Goal: Complete application form: Complete application form

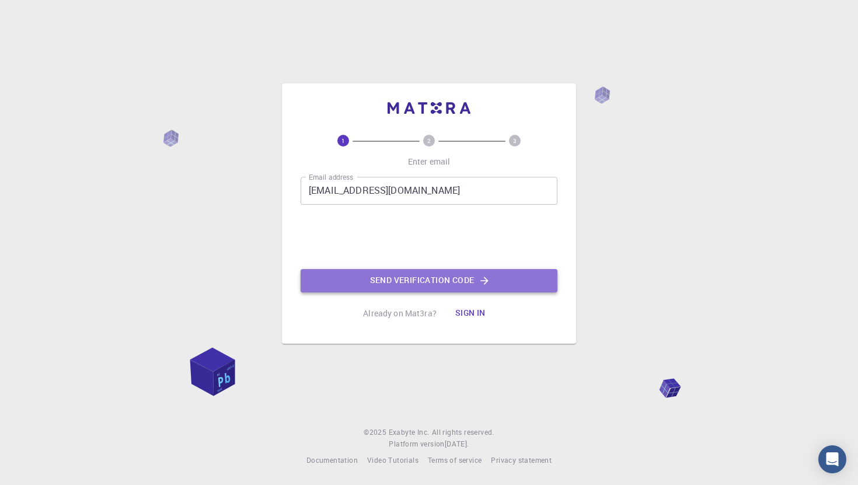
click at [395, 274] on button "Send verification code" at bounding box center [429, 280] width 257 height 23
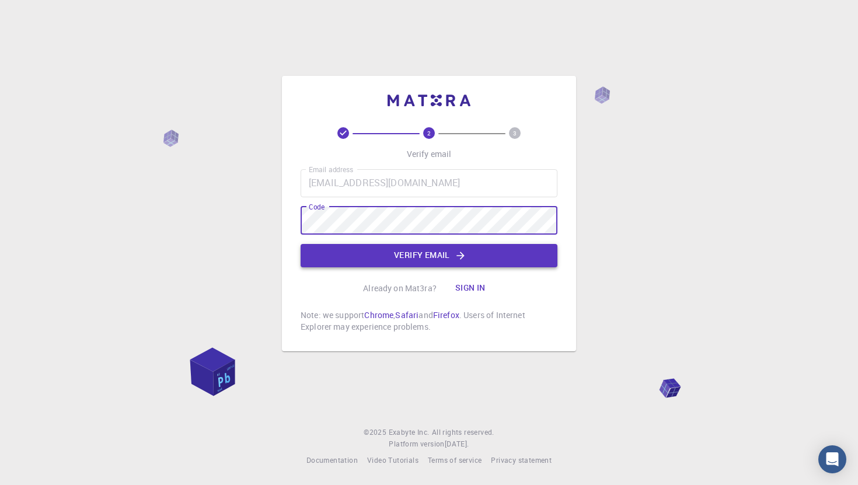
click at [419, 254] on button "Verify email" at bounding box center [429, 255] width 257 height 23
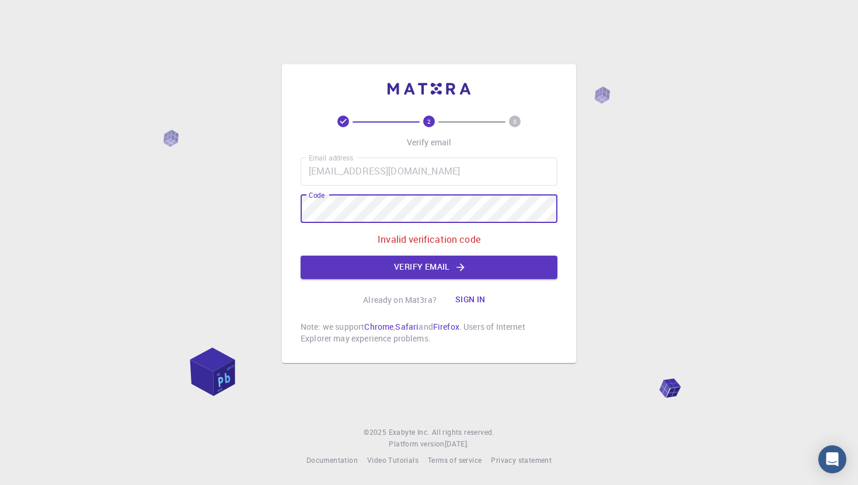
click at [287, 211] on div "2 3 Verify email Email address Keikochang0308@gmail.com Email address Code Code…" at bounding box center [429, 213] width 294 height 299
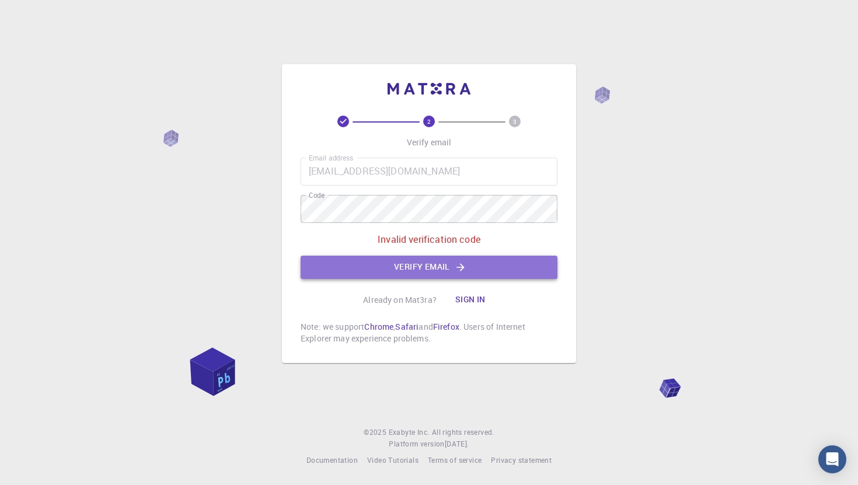
click at [363, 267] on button "Verify email" at bounding box center [429, 267] width 257 height 23
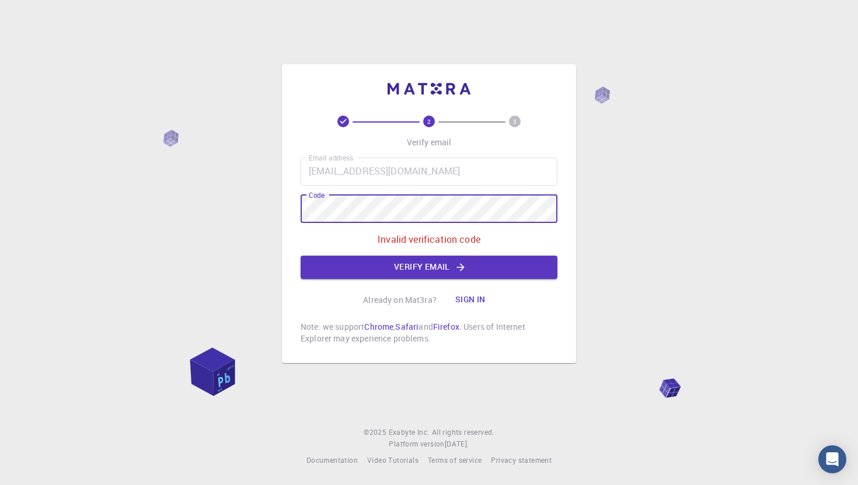
click at [278, 210] on div "2 3 Verify email Email address Keikochang0308@gmail.com Email address Code Code…" at bounding box center [429, 242] width 858 height 485
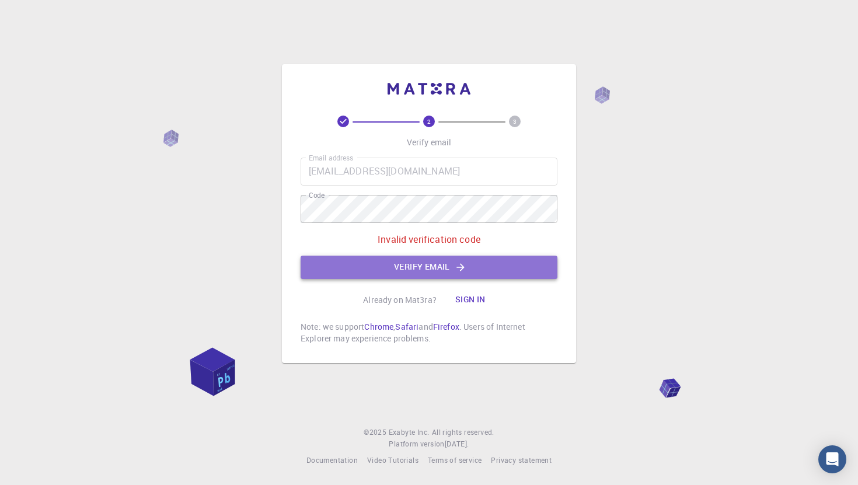
click at [344, 263] on button "Verify email" at bounding box center [429, 267] width 257 height 23
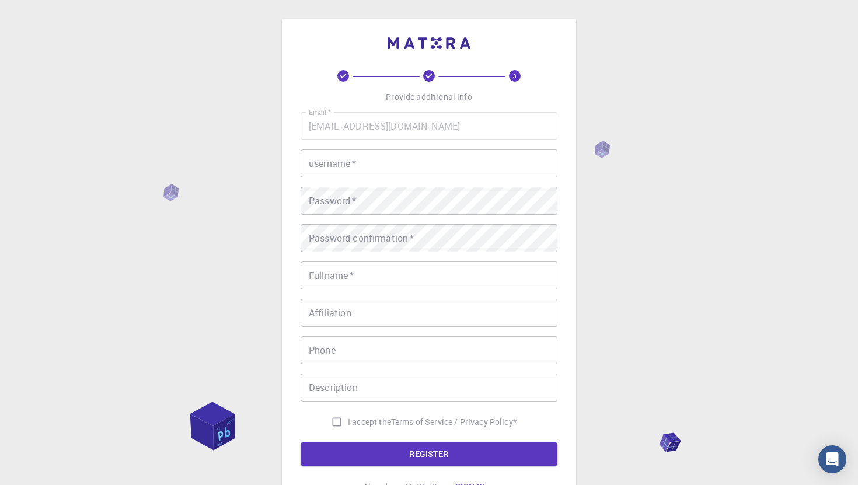
click at [351, 166] on div "username   * username   *" at bounding box center [429, 163] width 257 height 28
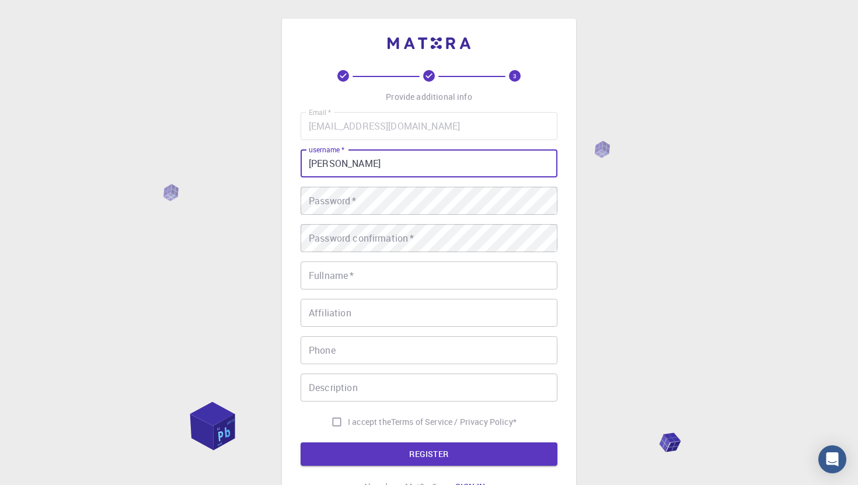
type input "bryan"
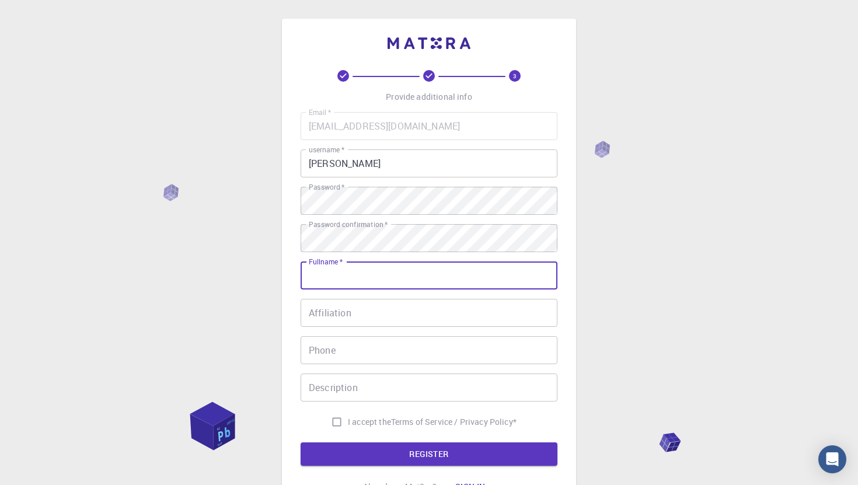
click at [366, 280] on input "Fullname   *" at bounding box center [429, 276] width 257 height 28
type input "bryan"
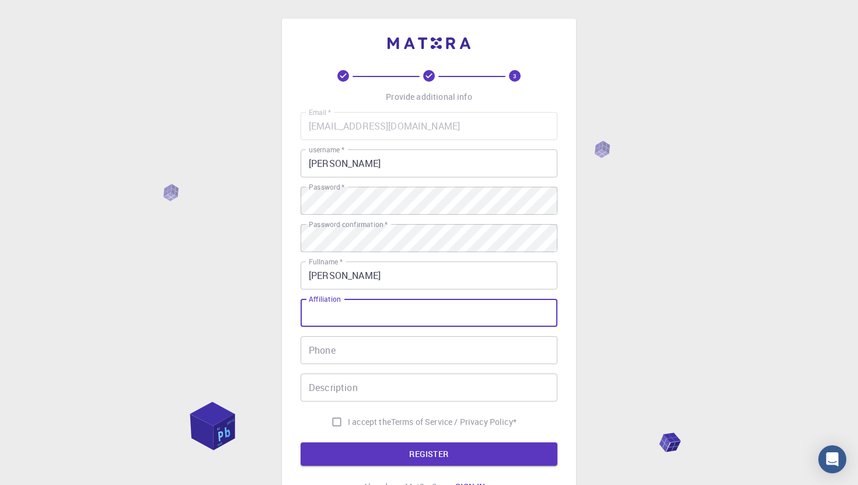
click at [370, 318] on input "Affiliation" at bounding box center [429, 313] width 257 height 28
type input "chang"
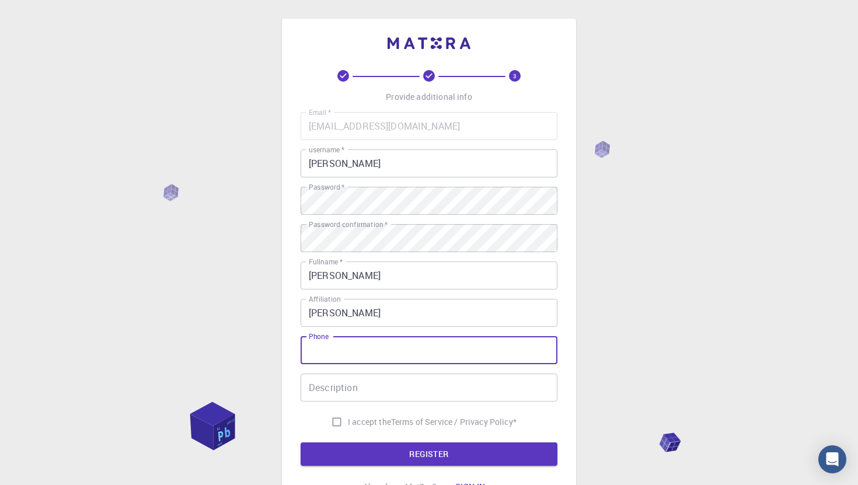
click at [365, 342] on input "Phone" at bounding box center [429, 350] width 257 height 28
type input "61682276"
click at [373, 391] on input "Description" at bounding box center [429, 388] width 257 height 28
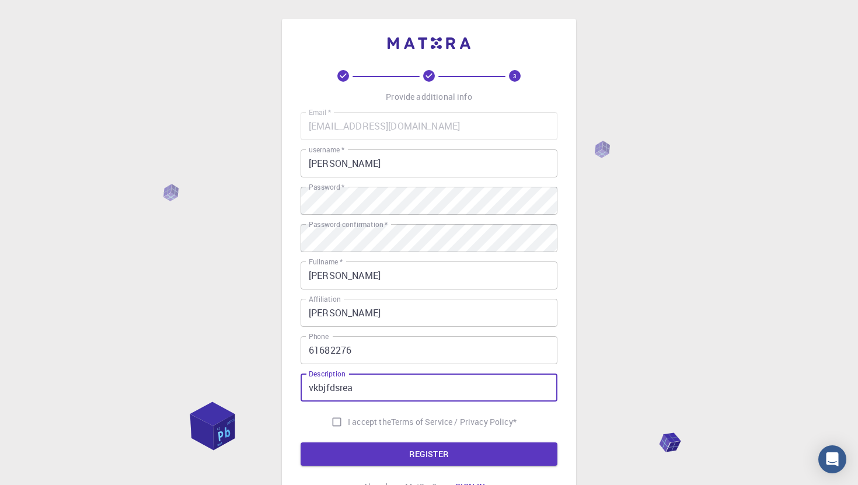
type input "vkbjfdsrea"
click at [332, 423] on input "I accept the Terms of Service / Privacy Policy *" at bounding box center [337, 422] width 22 height 22
checkbox input "true"
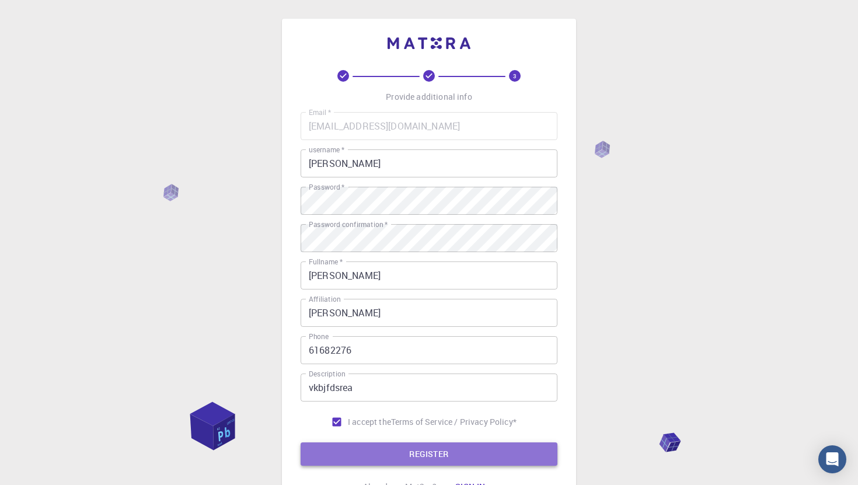
click at [351, 444] on button "REGISTER" at bounding box center [429, 454] width 257 height 23
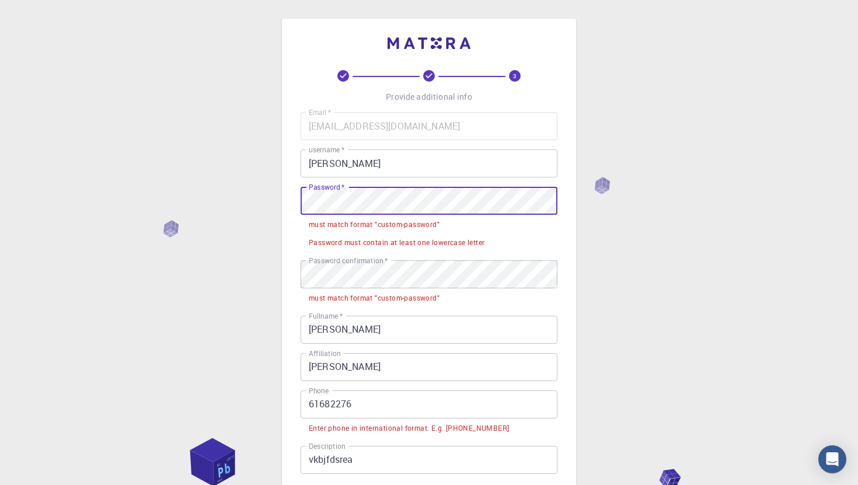
click at [278, 203] on div "3 Provide additional info Email   * Keikochang0308@gmail.com Email   * username…" at bounding box center [429, 333] width 858 height 666
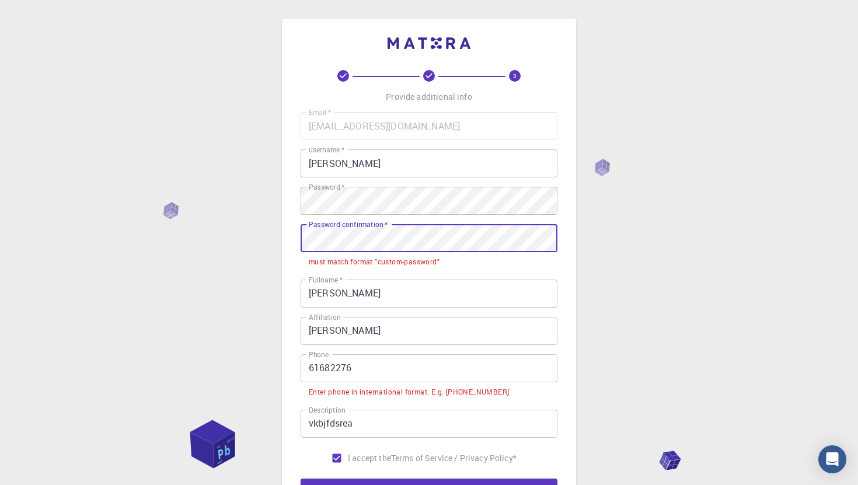
click at [263, 235] on div "3 Provide additional info Email   * Keikochang0308@gmail.com Email   * username…" at bounding box center [429, 315] width 858 height 630
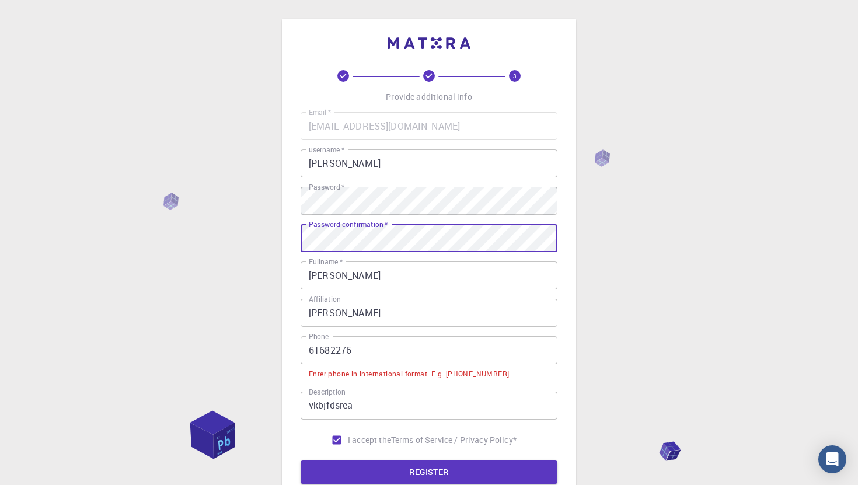
click at [301, 461] on button "REGISTER" at bounding box center [429, 472] width 257 height 23
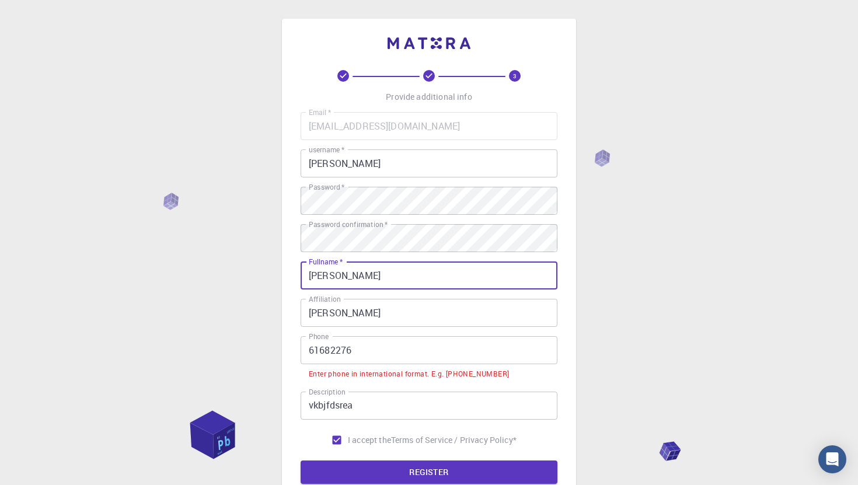
click at [308, 348] on input "61682276" at bounding box center [429, 350] width 257 height 28
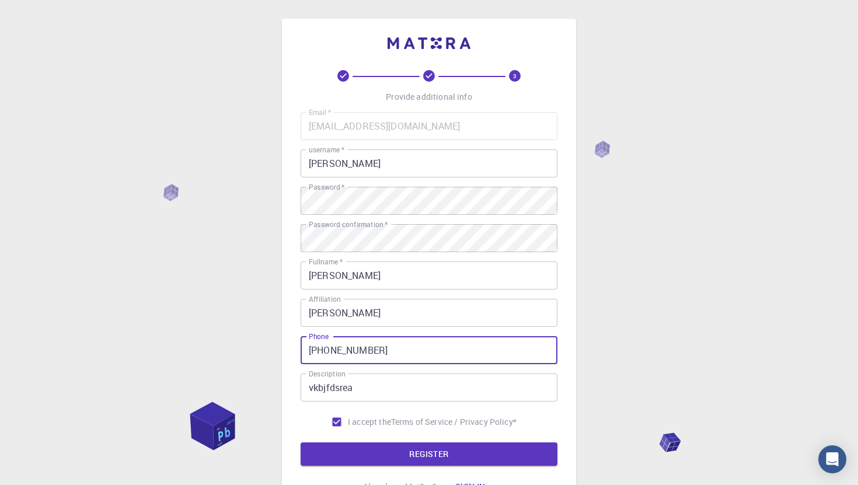
type input "+85261682276"
click at [301, 443] on button "REGISTER" at bounding box center [429, 454] width 257 height 23
click at [343, 160] on input "bryan" at bounding box center [429, 163] width 257 height 28
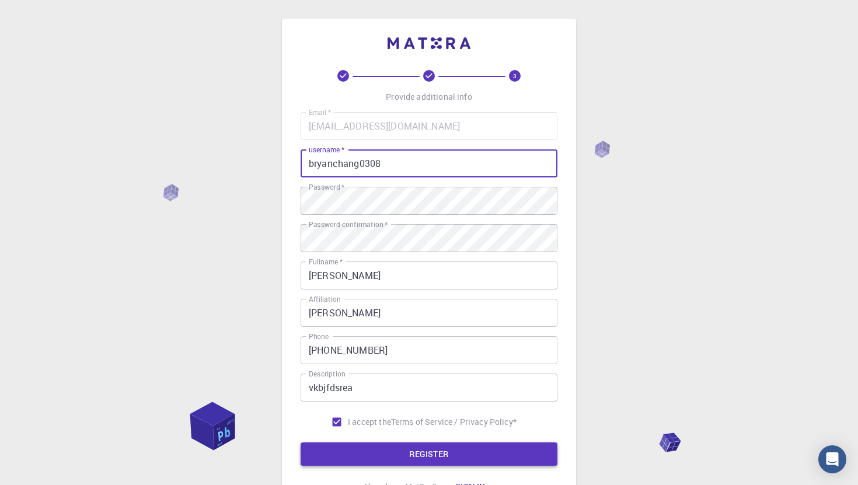
type input "bryanchang0308"
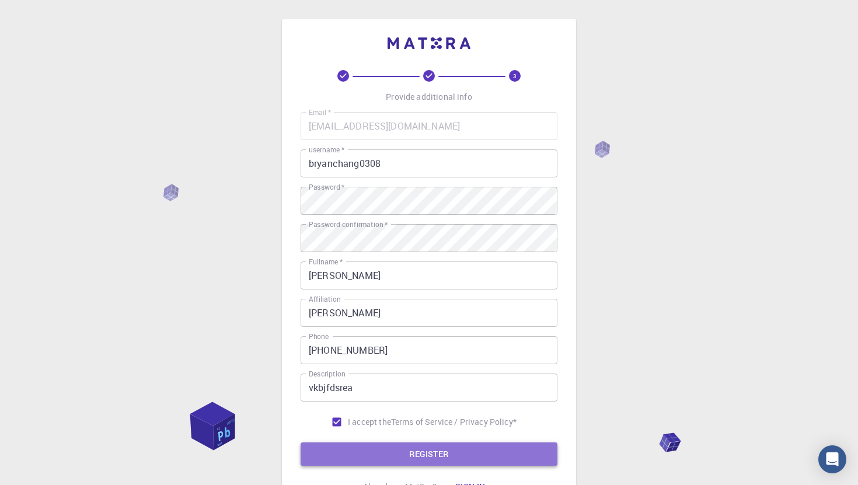
click at [438, 458] on button "REGISTER" at bounding box center [429, 454] width 257 height 23
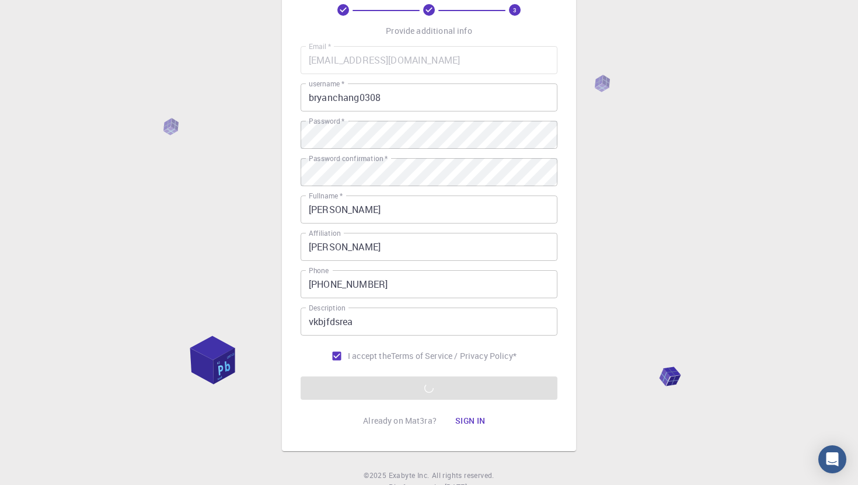
scroll to position [110, 0]
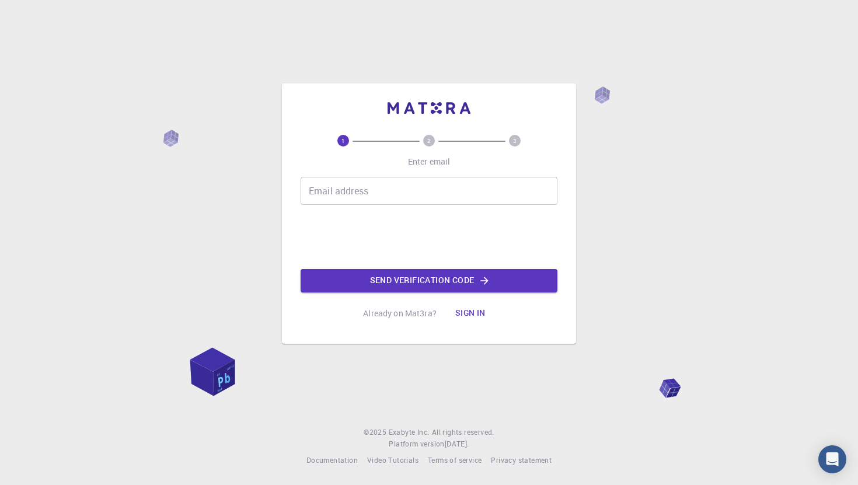
click at [336, 186] on input "Email address" at bounding box center [429, 191] width 257 height 28
type input "[EMAIL_ADDRESS][DOMAIN_NAME]"
click at [398, 281] on button "Send verification code" at bounding box center [429, 280] width 257 height 23
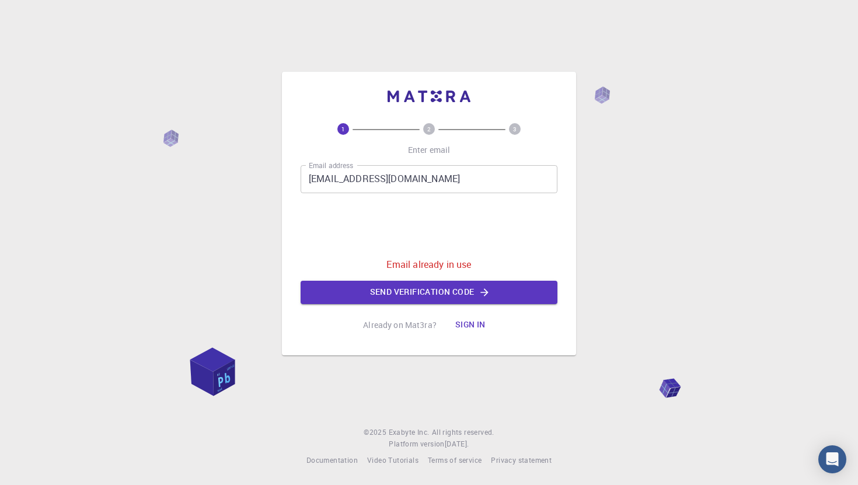
click at [462, 316] on button "Sign in" at bounding box center [470, 324] width 49 height 23
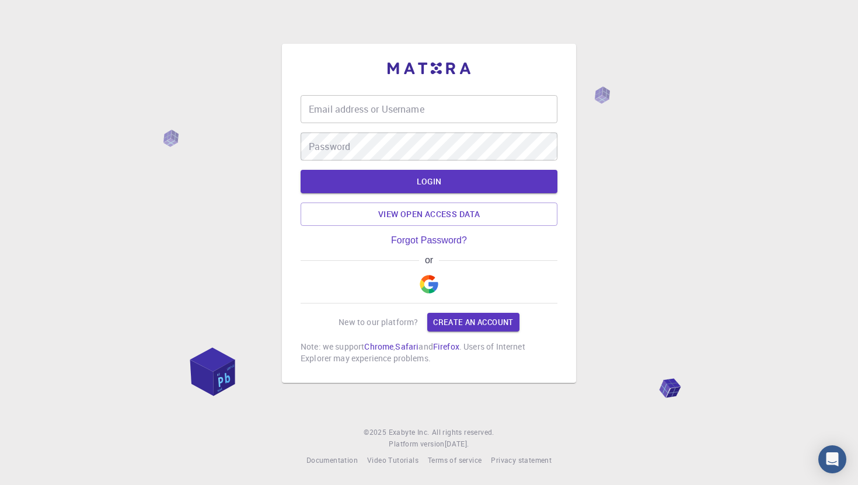
type input "bryanchang0308"
click at [415, 181] on button "LOGIN" at bounding box center [429, 181] width 257 height 23
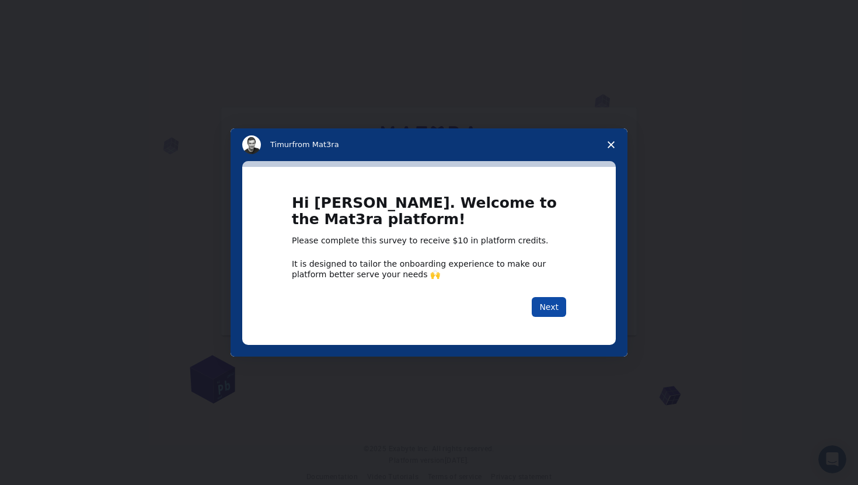
click at [558, 309] on button "Next" at bounding box center [549, 307] width 34 height 20
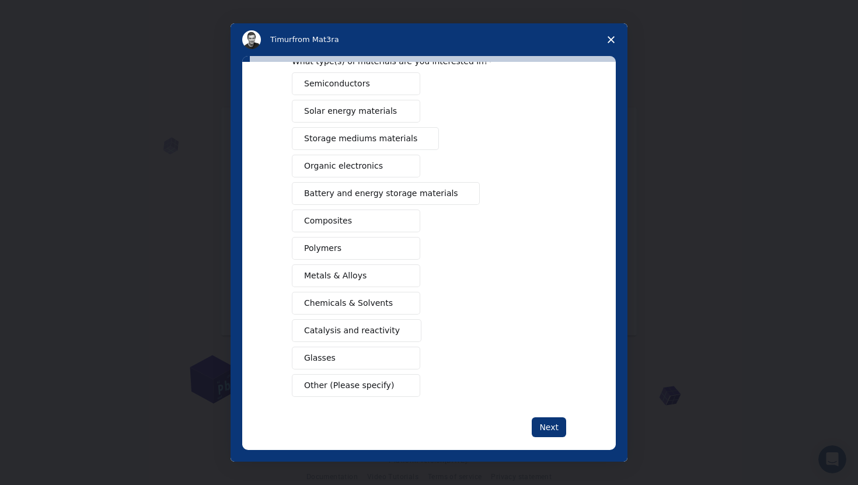
scroll to position [78, 0]
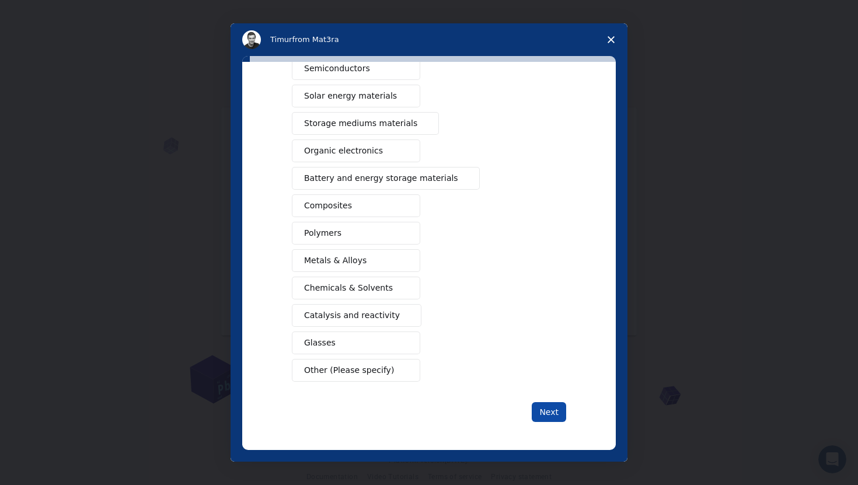
click at [543, 413] on button "Next" at bounding box center [549, 412] width 34 height 20
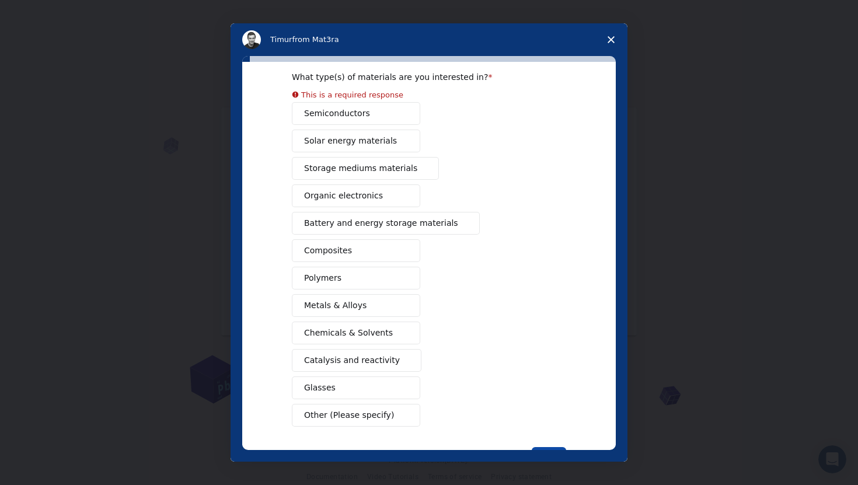
scroll to position [48, 0]
click at [336, 410] on button "Other (Please specify)" at bounding box center [356, 414] width 128 height 23
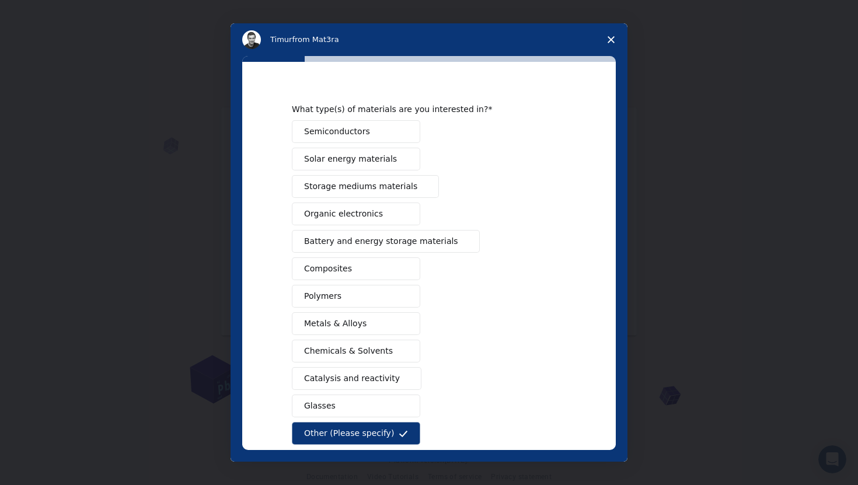
scroll to position [119, 0]
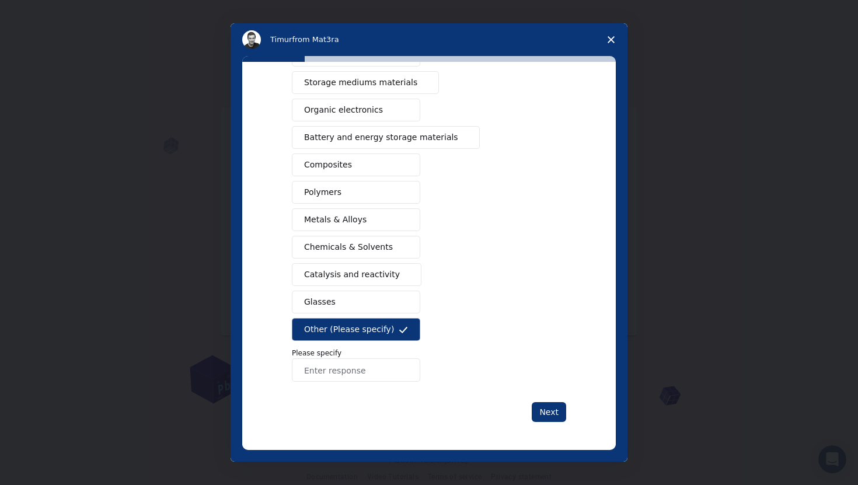
click at [333, 364] on input "Enter response" at bounding box center [356, 369] width 128 height 23
type input "co2 car"
click at [556, 409] on button "Next" at bounding box center [549, 412] width 34 height 20
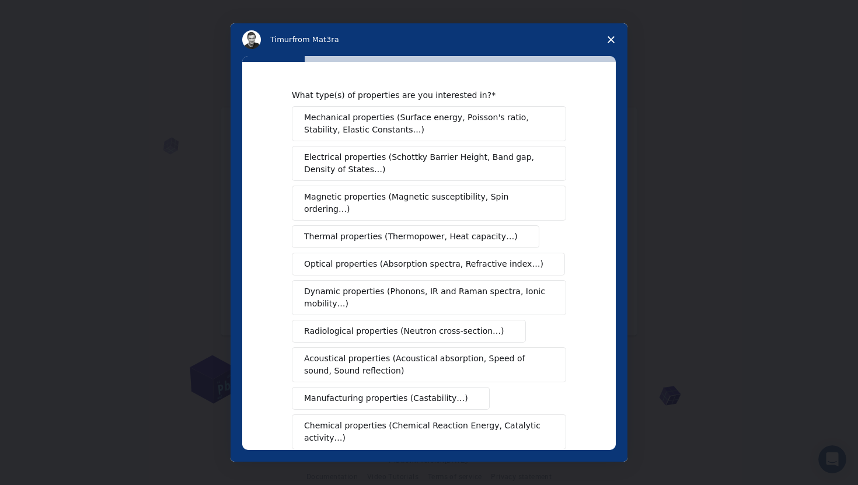
scroll to position [151, 0]
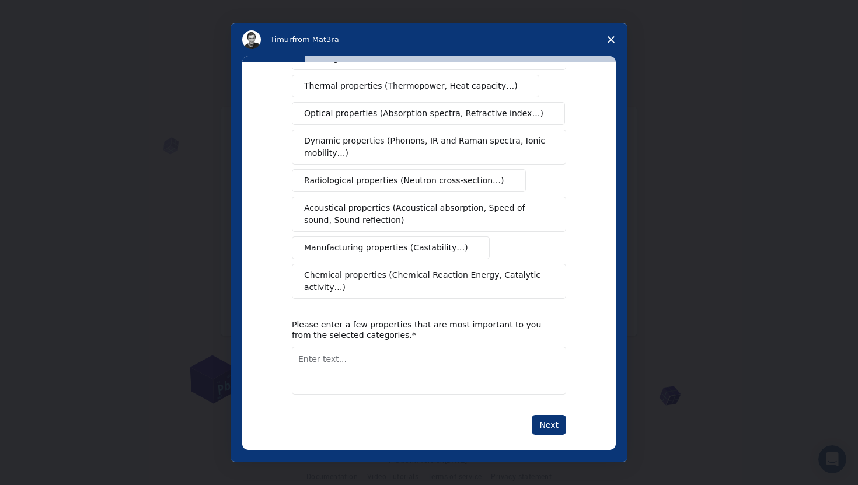
click at [481, 365] on textarea "Enter text..." at bounding box center [429, 371] width 274 height 48
type textarea "idk"
click at [546, 417] on button "Next" at bounding box center [549, 425] width 34 height 20
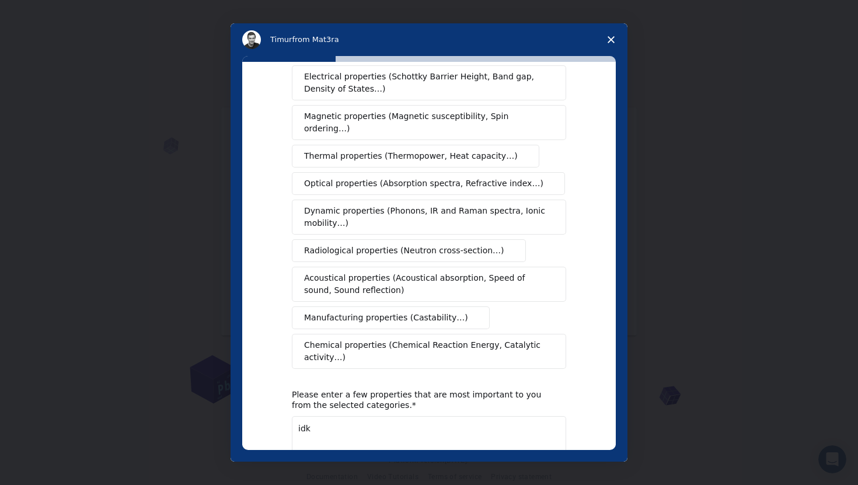
scroll to position [165, 0]
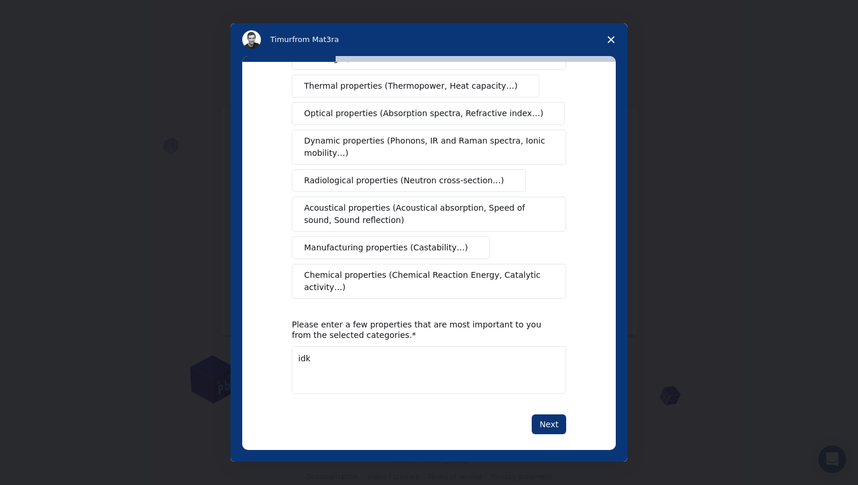
click at [483, 358] on textarea "idk" at bounding box center [429, 370] width 274 height 48
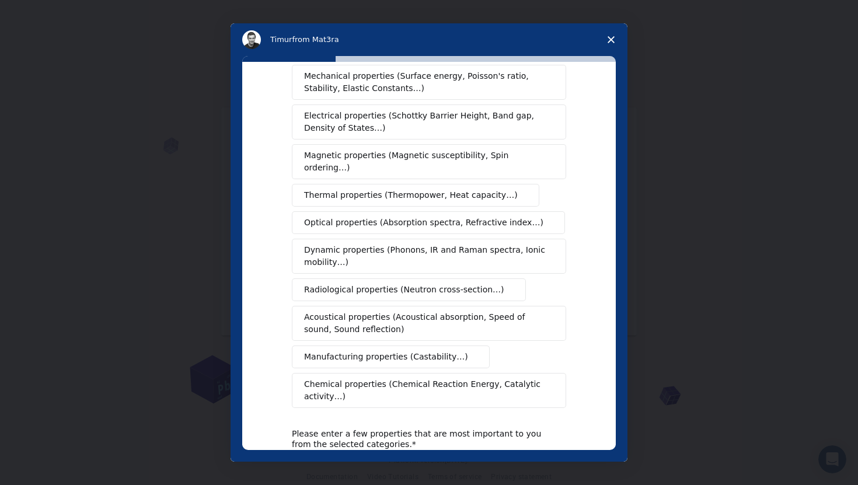
scroll to position [0, 0]
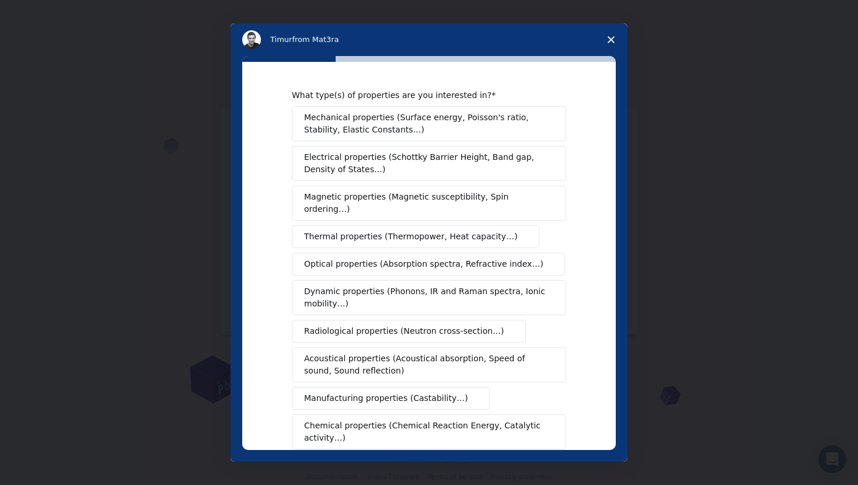
click at [394, 206] on button "Magnetic properties (Magnetic susceptibility, Spin ordering…)" at bounding box center [429, 203] width 274 height 35
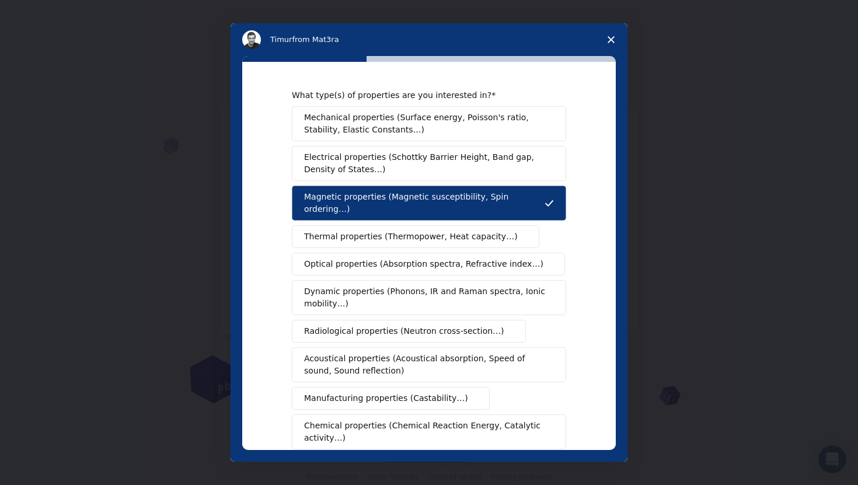
scroll to position [151, 0]
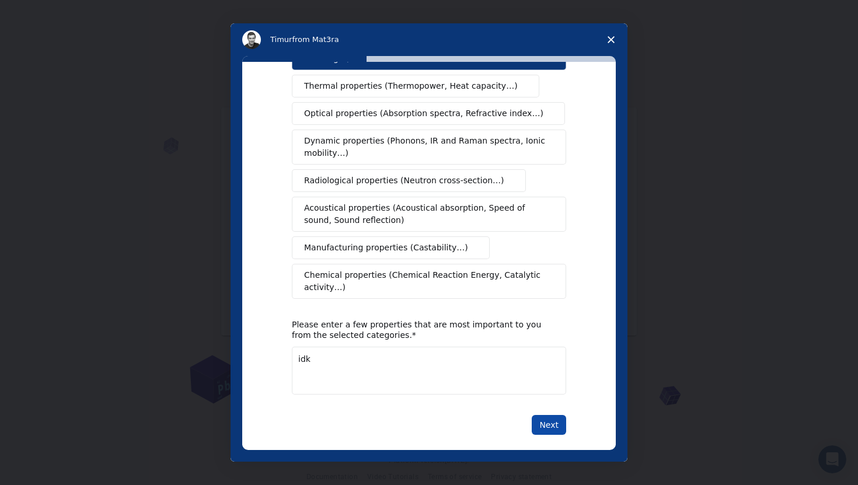
click at [558, 415] on button "Next" at bounding box center [549, 425] width 34 height 20
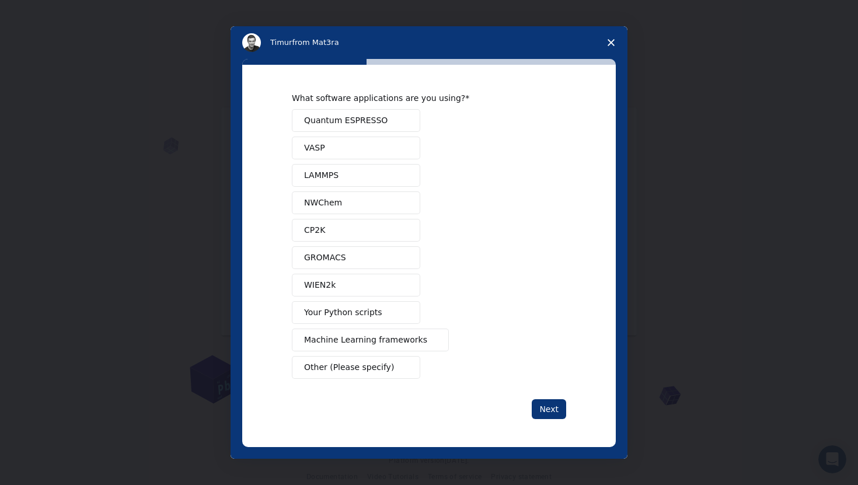
click at [364, 183] on button "LAMMPS" at bounding box center [356, 175] width 128 height 23
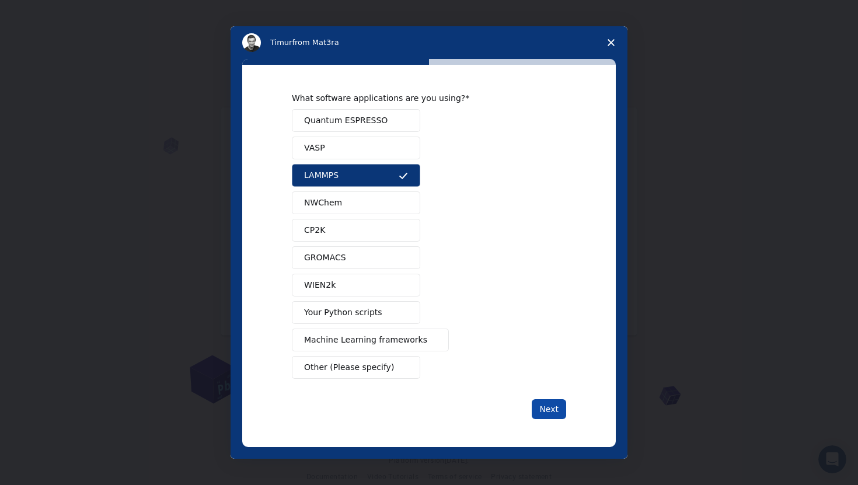
click at [552, 412] on button "Next" at bounding box center [549, 409] width 34 height 20
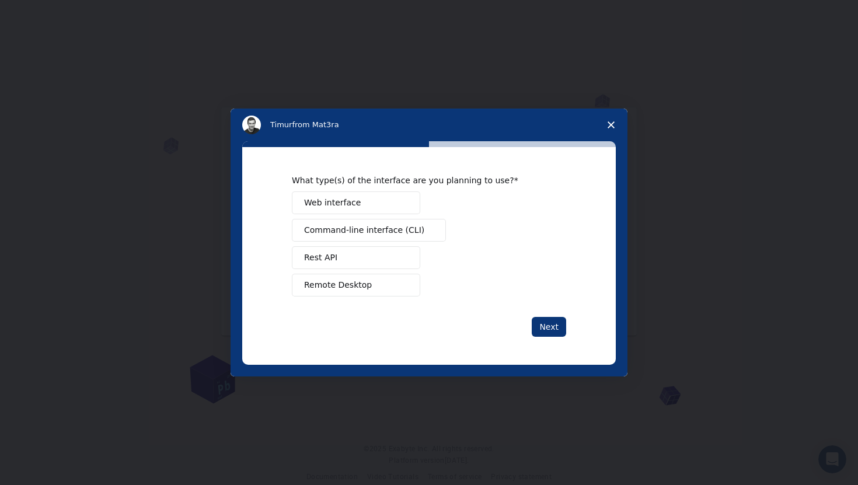
click at [350, 285] on span "Remote Desktop" at bounding box center [338, 285] width 68 height 12
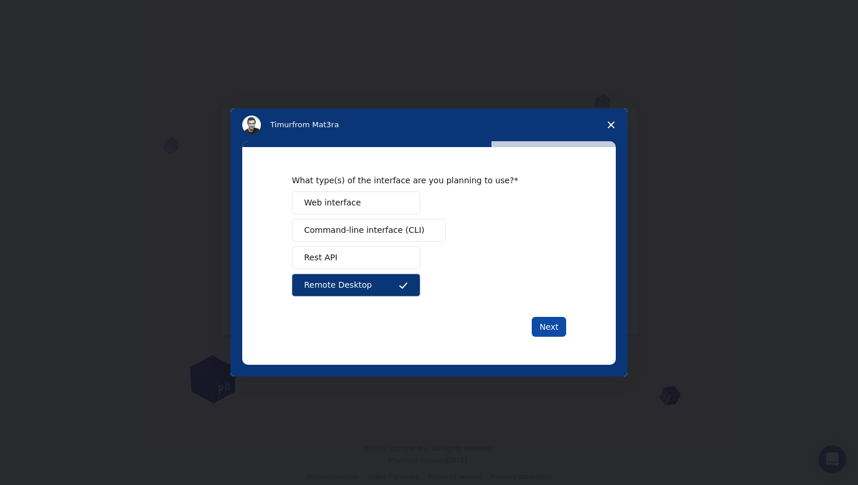
click at [555, 326] on button "Next" at bounding box center [549, 327] width 34 height 20
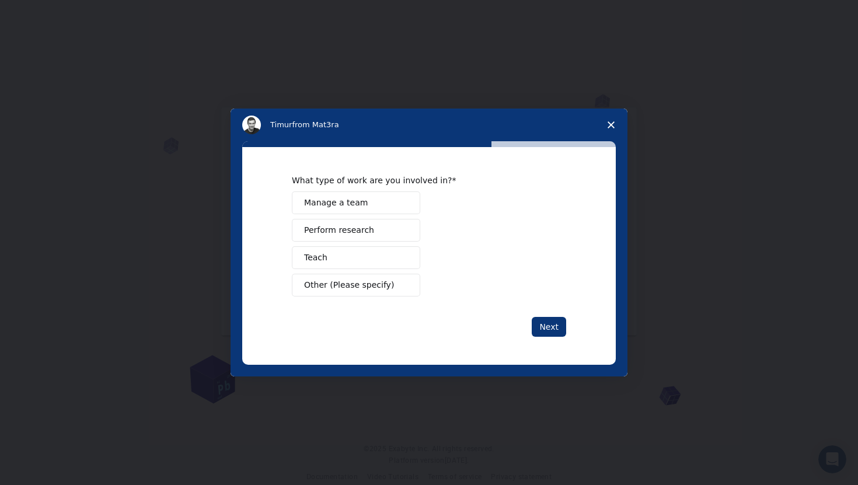
click at [363, 291] on button "Other (Please specify)" at bounding box center [356, 285] width 128 height 23
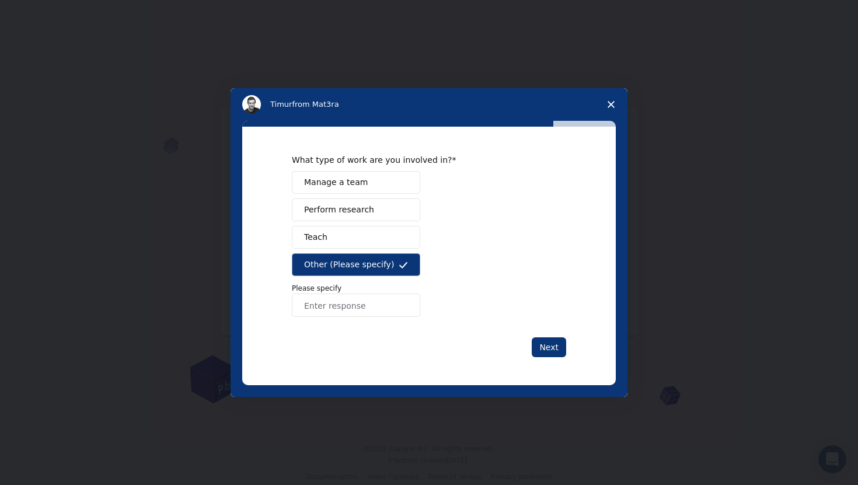
click at [396, 306] on input "Enter response" at bounding box center [356, 305] width 128 height 23
type input "student"
click at [554, 354] on button "Next" at bounding box center [549, 347] width 34 height 20
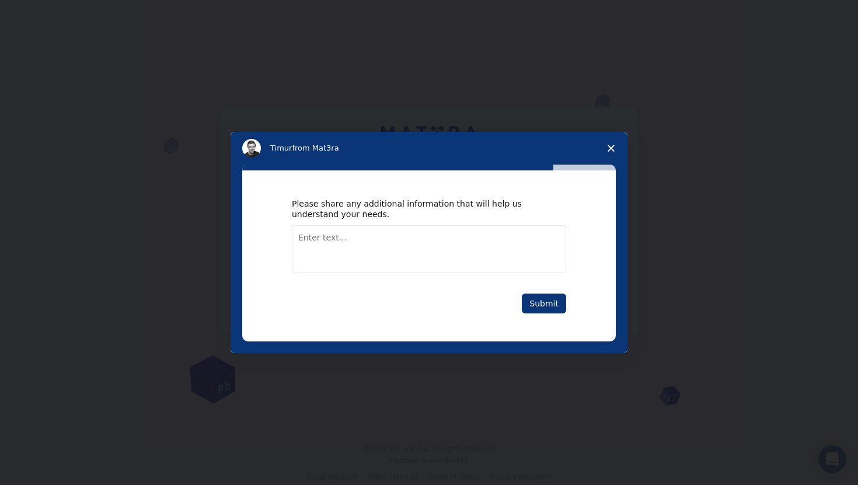
click at [405, 262] on textarea "Enter text..." at bounding box center [429, 249] width 274 height 48
type textarea "ji"
click at [562, 307] on button "Submit" at bounding box center [544, 304] width 44 height 20
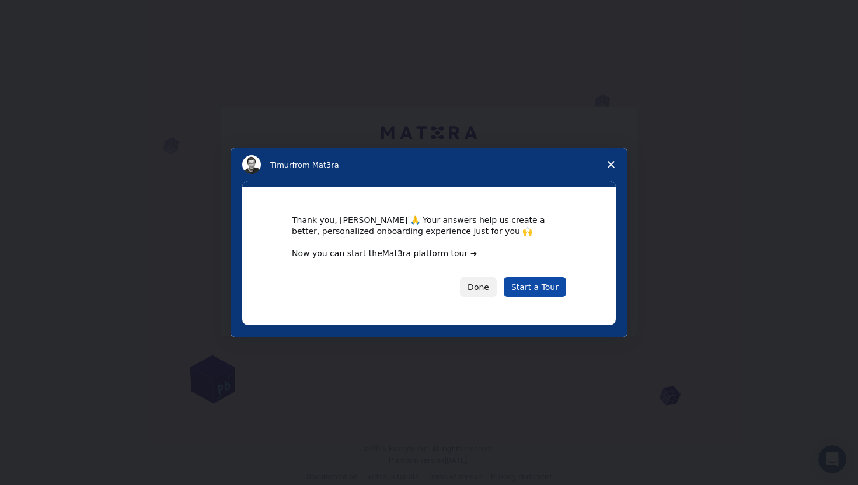
click at [547, 292] on link "Start a Tour" at bounding box center [535, 287] width 62 height 20
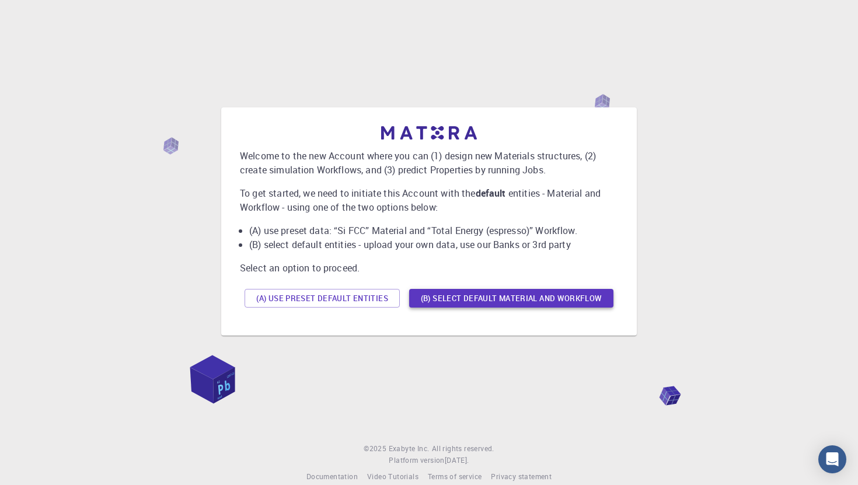
click at [436, 302] on button "(B) Select default material and workflow" at bounding box center [511, 298] width 204 height 19
